Goal: Use online tool/utility: Utilize a website feature to perform a specific function

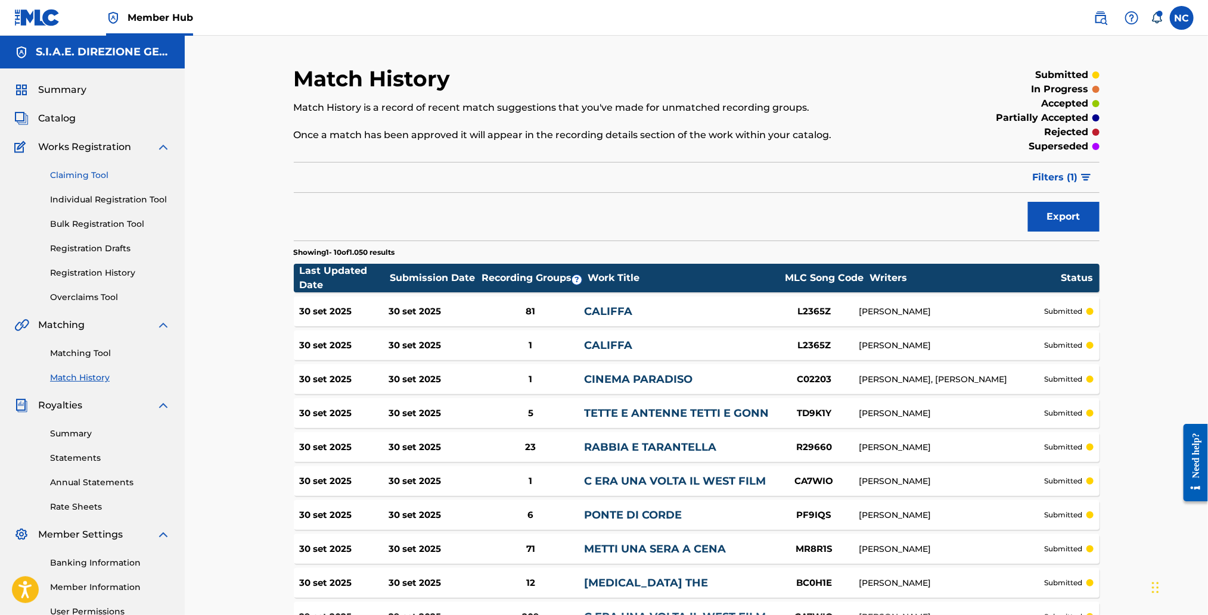
click at [101, 174] on link "Claiming Tool" at bounding box center [110, 175] width 120 height 13
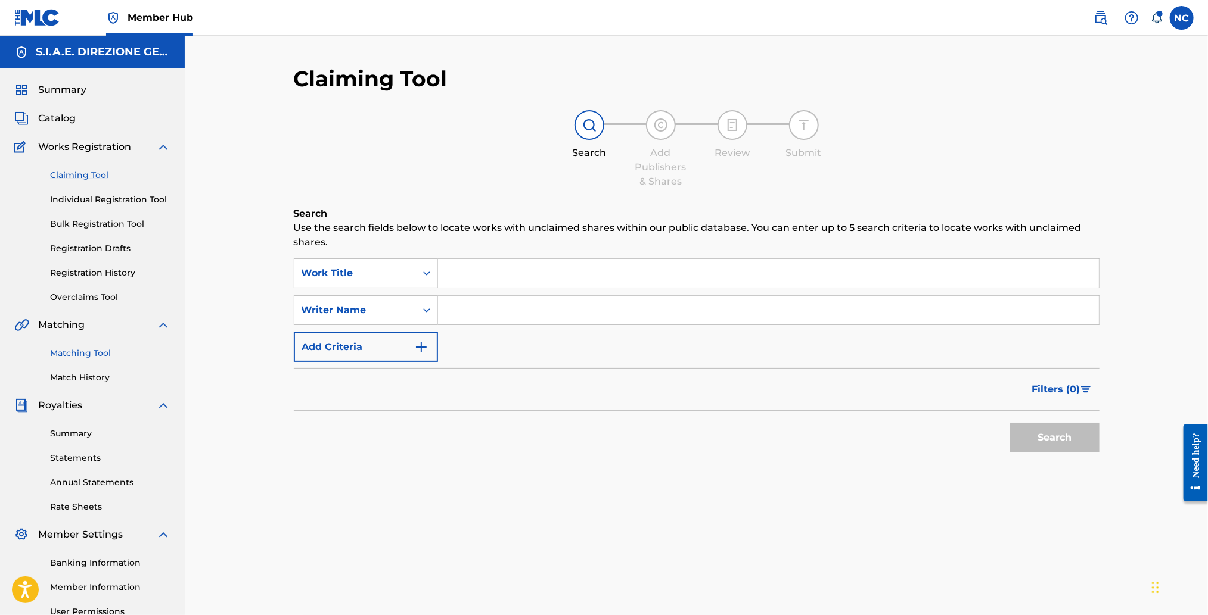
click at [85, 356] on link "Matching Tool" at bounding box center [110, 353] width 120 height 13
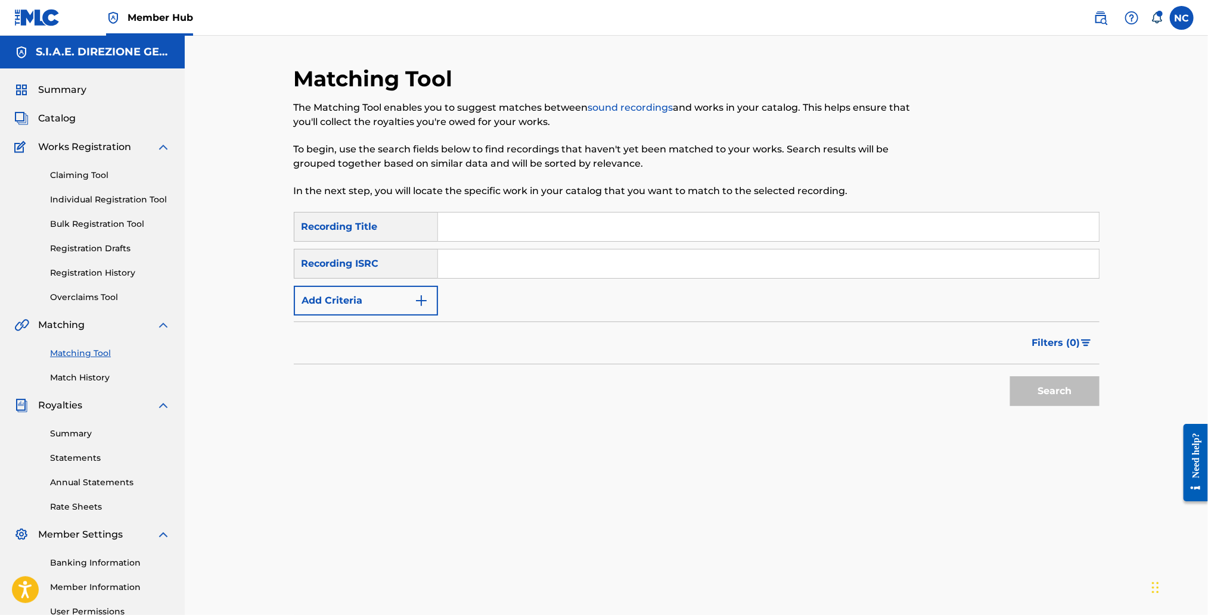
drag, startPoint x: 500, startPoint y: 233, endPoint x: 573, endPoint y: 212, distance: 75.6
click at [500, 233] on input "Search Form" at bounding box center [768, 227] width 661 height 29
type input "eastwood"
click at [1010, 377] on button "Search" at bounding box center [1054, 392] width 89 height 30
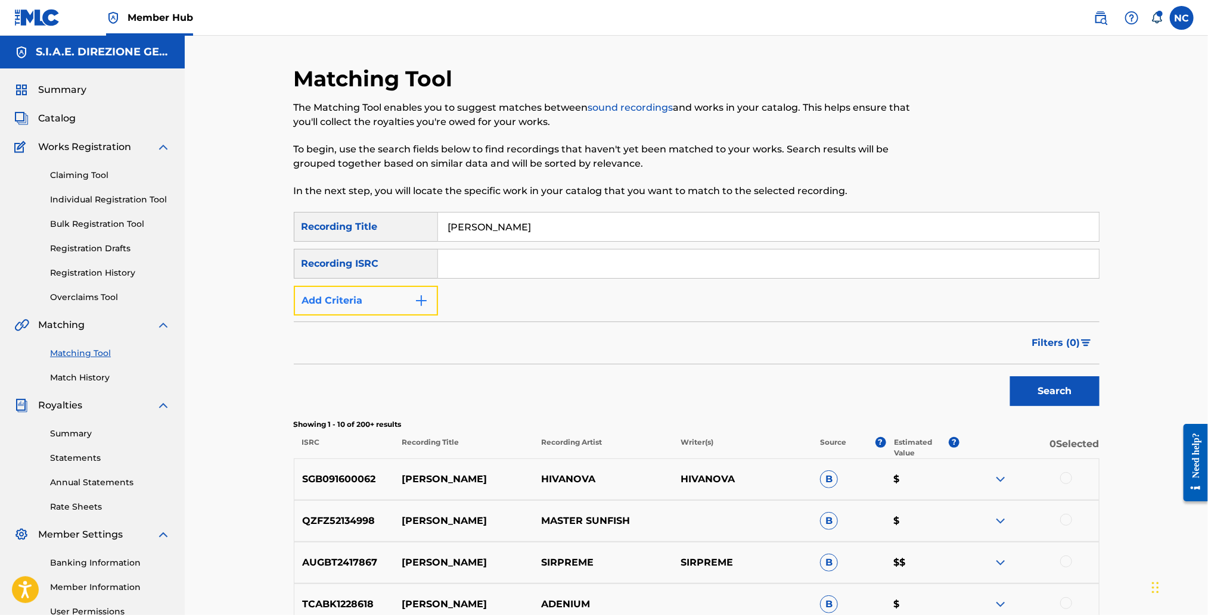
click at [433, 301] on button "Add Criteria" at bounding box center [366, 301] width 144 height 30
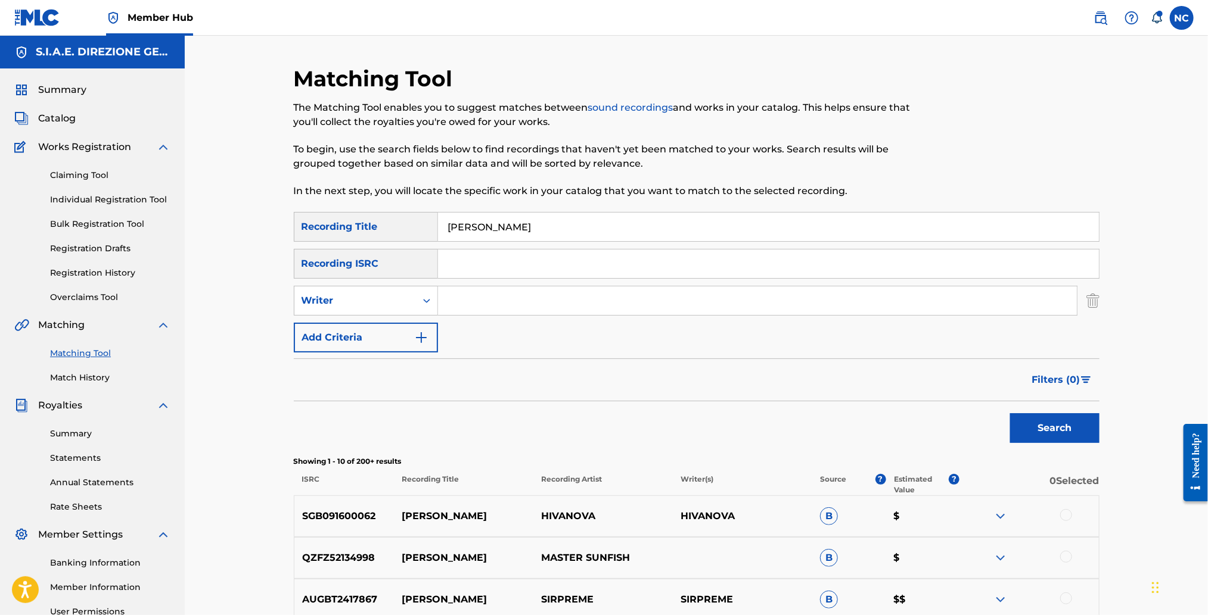
click at [480, 300] on input "Search Form" at bounding box center [757, 301] width 639 height 29
type input "morricone"
click at [1010, 414] on button "Search" at bounding box center [1054, 429] width 89 height 30
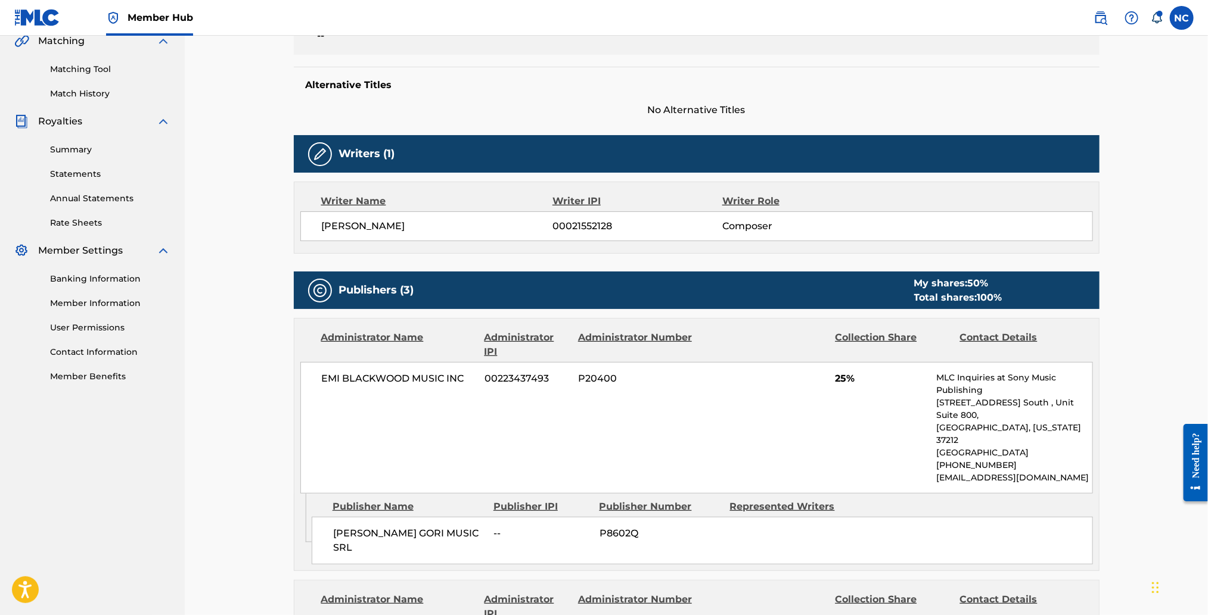
scroll to position [89, 0]
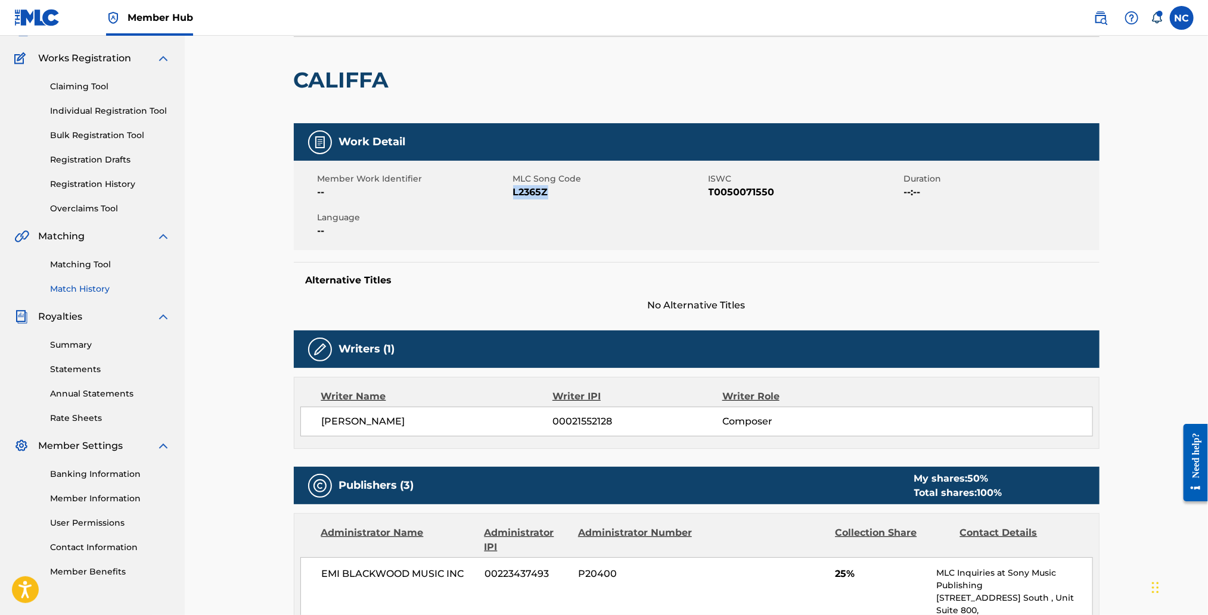
click at [83, 293] on link "Match History" at bounding box center [110, 289] width 120 height 13
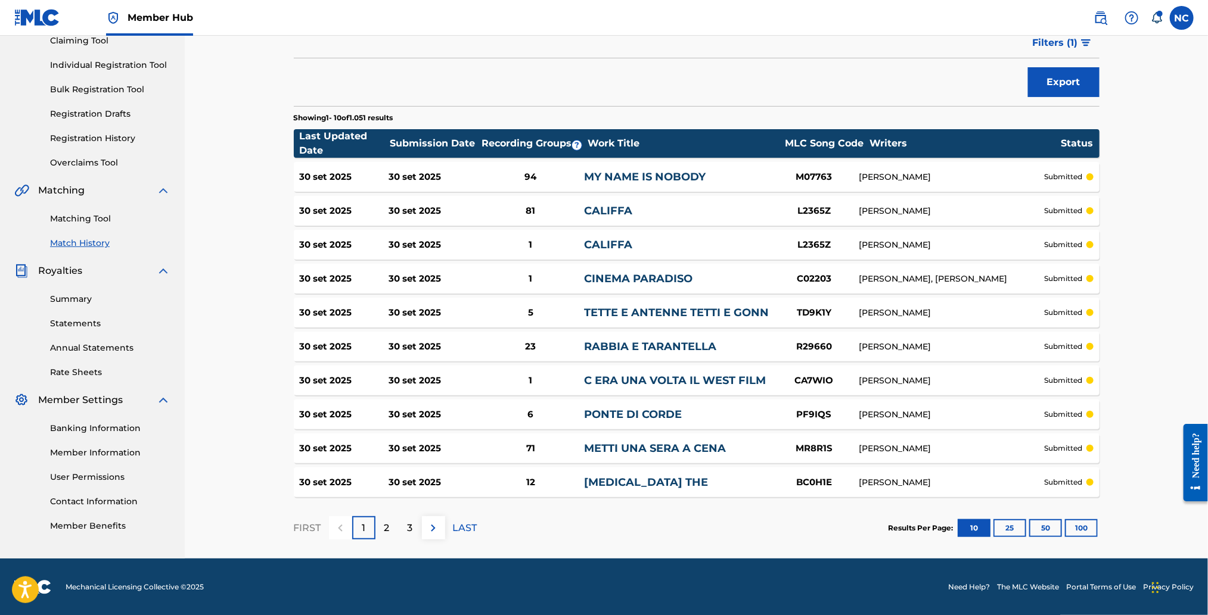
scroll to position [135, 0]
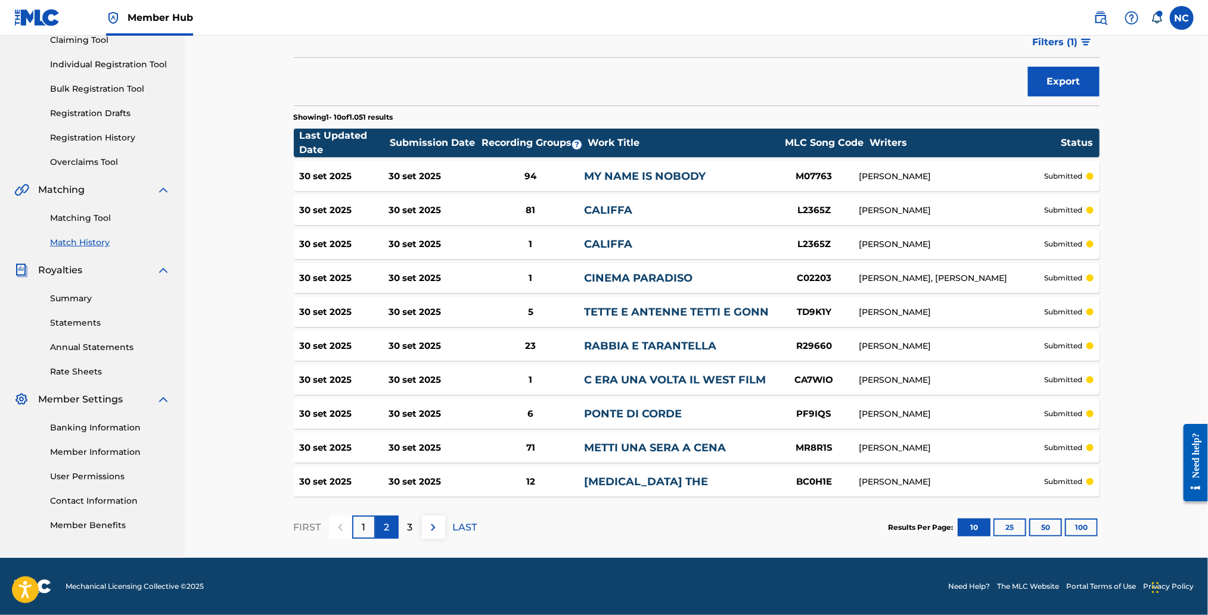
click at [385, 525] on p "2" at bounding box center [386, 528] width 5 height 14
click at [408, 525] on p "3" at bounding box center [410, 528] width 5 height 14
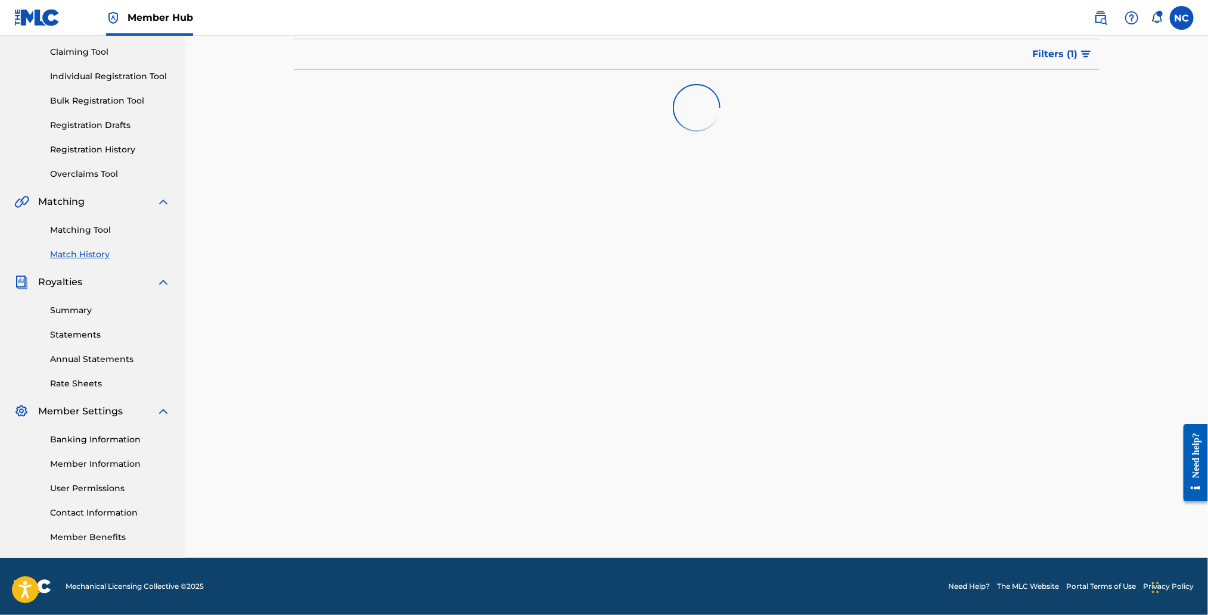
scroll to position [123, 0]
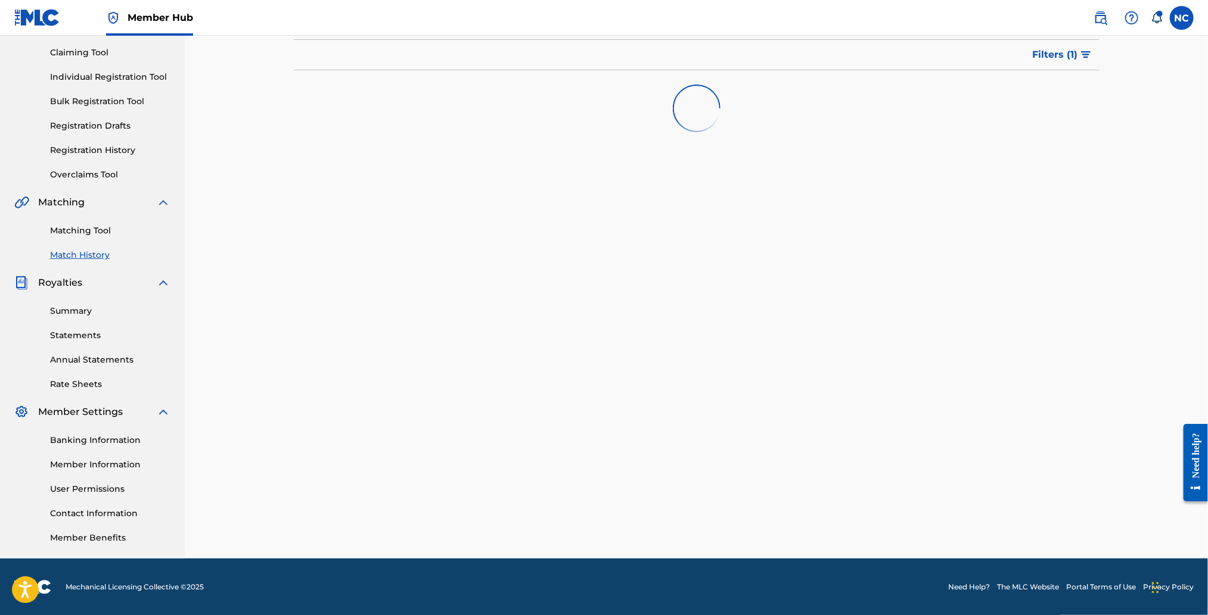
click at [408, 525] on div "Match History Match History is a record of recent match suggestions that you've…" at bounding box center [696, 251] width 834 height 616
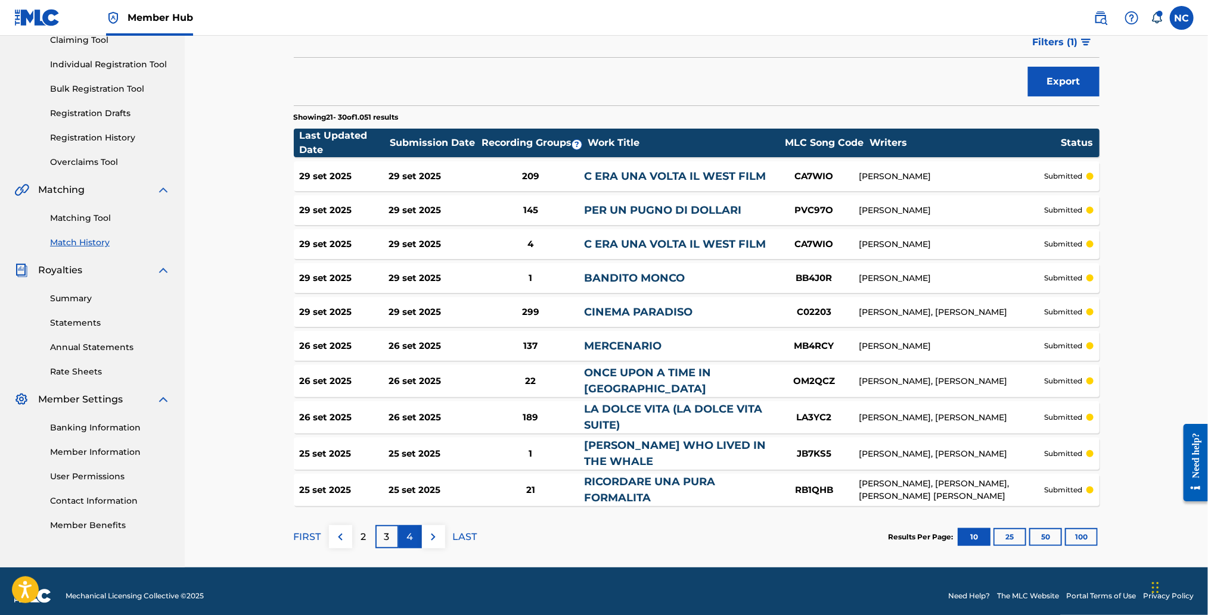
click at [410, 534] on p "4" at bounding box center [410, 537] width 7 height 14
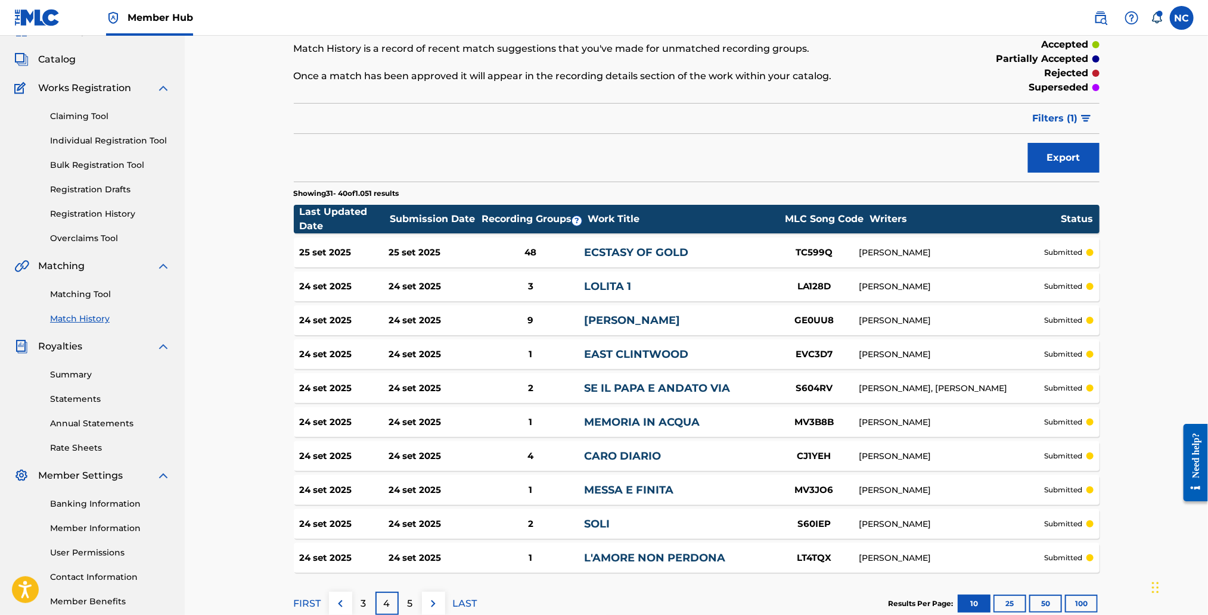
scroll to position [0, 0]
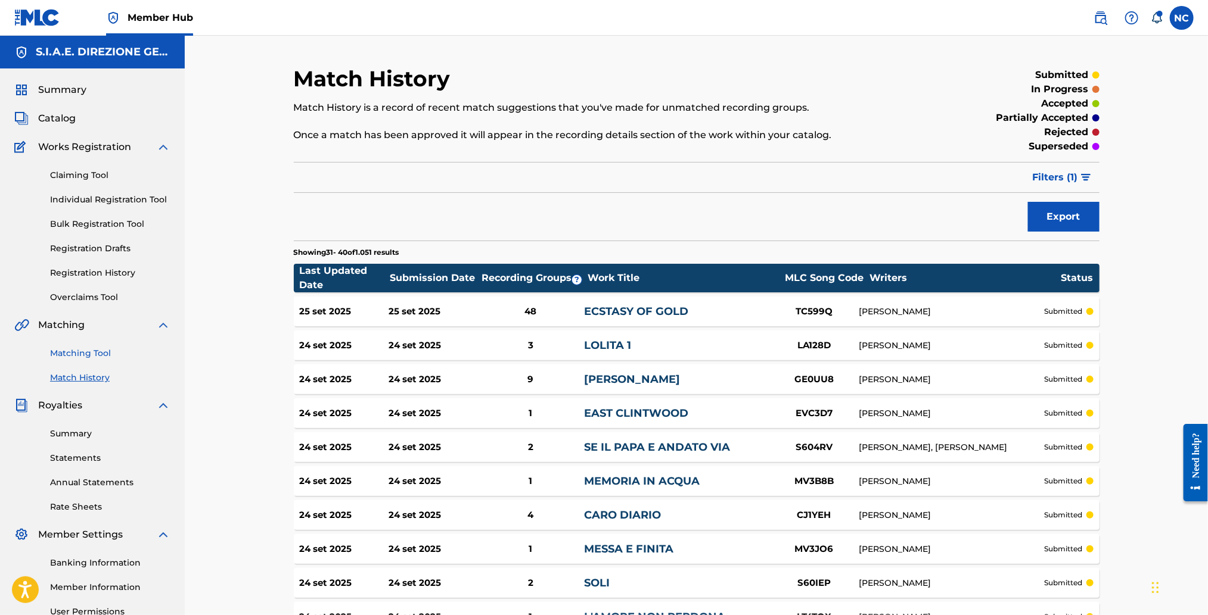
click at [85, 352] on link "Matching Tool" at bounding box center [110, 353] width 120 height 13
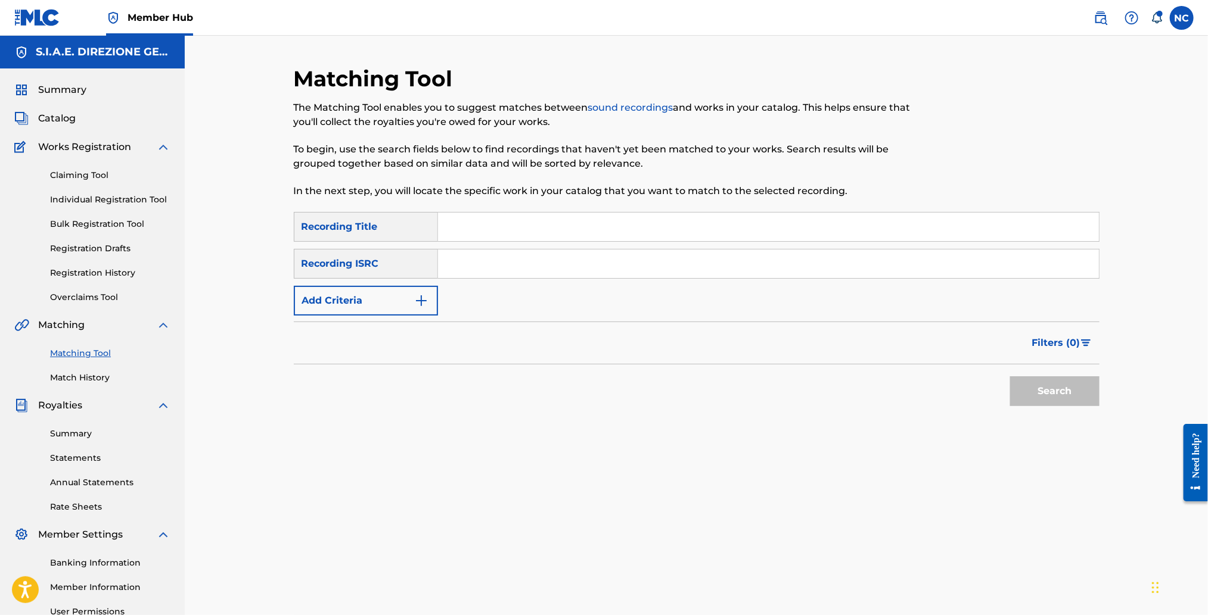
click at [497, 225] on input "Search Form" at bounding box center [768, 227] width 661 height 29
paste input "EASTWOOD OVERTURE"
type input "EASTWOOD OVERTURE"
click at [1047, 390] on button "Search" at bounding box center [1054, 392] width 89 height 30
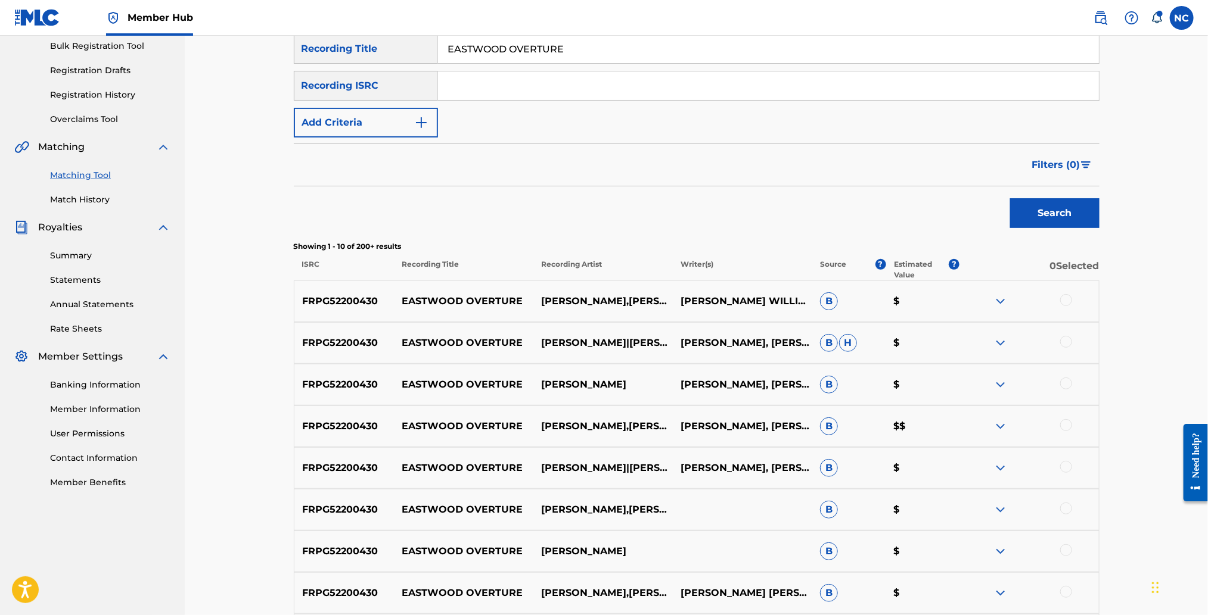
scroll to position [407, 0]
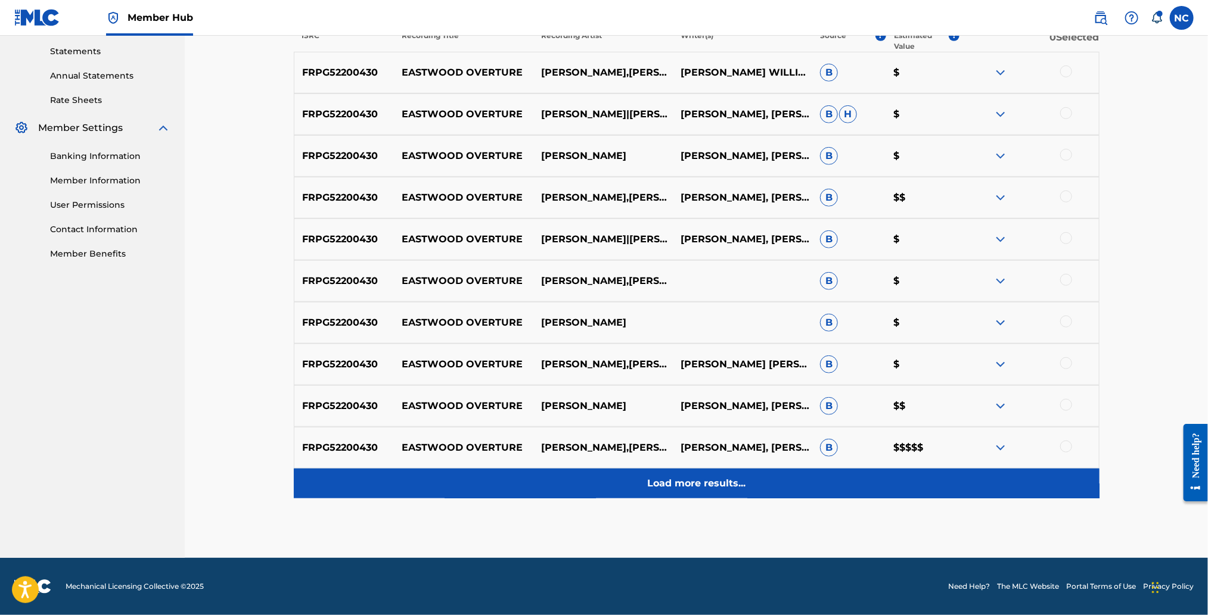
click at [713, 482] on p "Load more results..." at bounding box center [696, 484] width 98 height 14
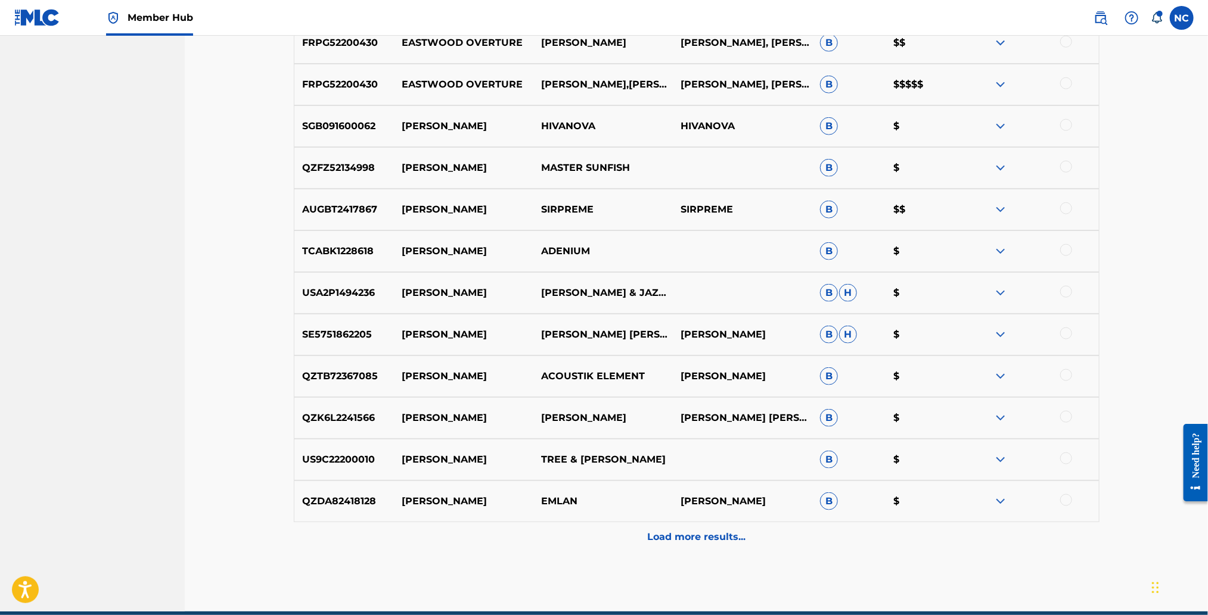
scroll to position [823, 0]
